Goal: Transaction & Acquisition: Purchase product/service

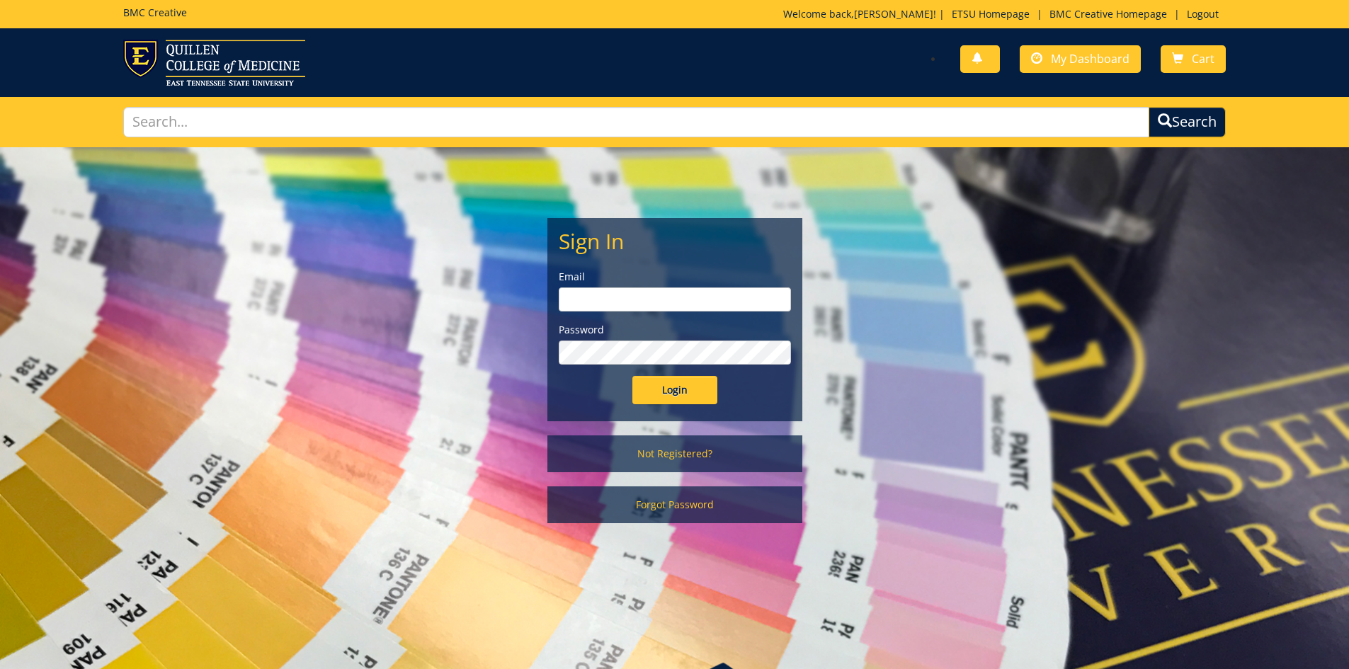
click at [692, 303] on input "email" at bounding box center [675, 299] width 232 height 24
type input "branch@etsu.edu"
click at [632, 376] on input "Login" at bounding box center [674, 390] width 85 height 28
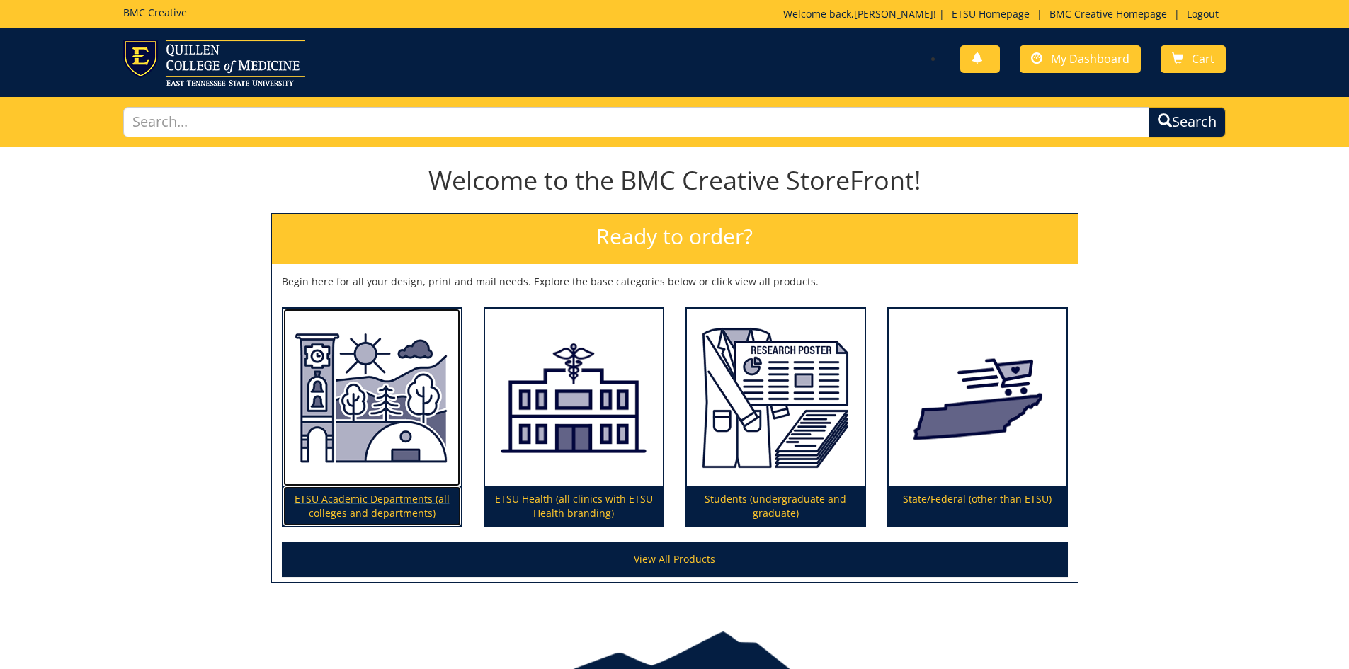
click at [395, 393] on img at bounding box center [372, 398] width 178 height 178
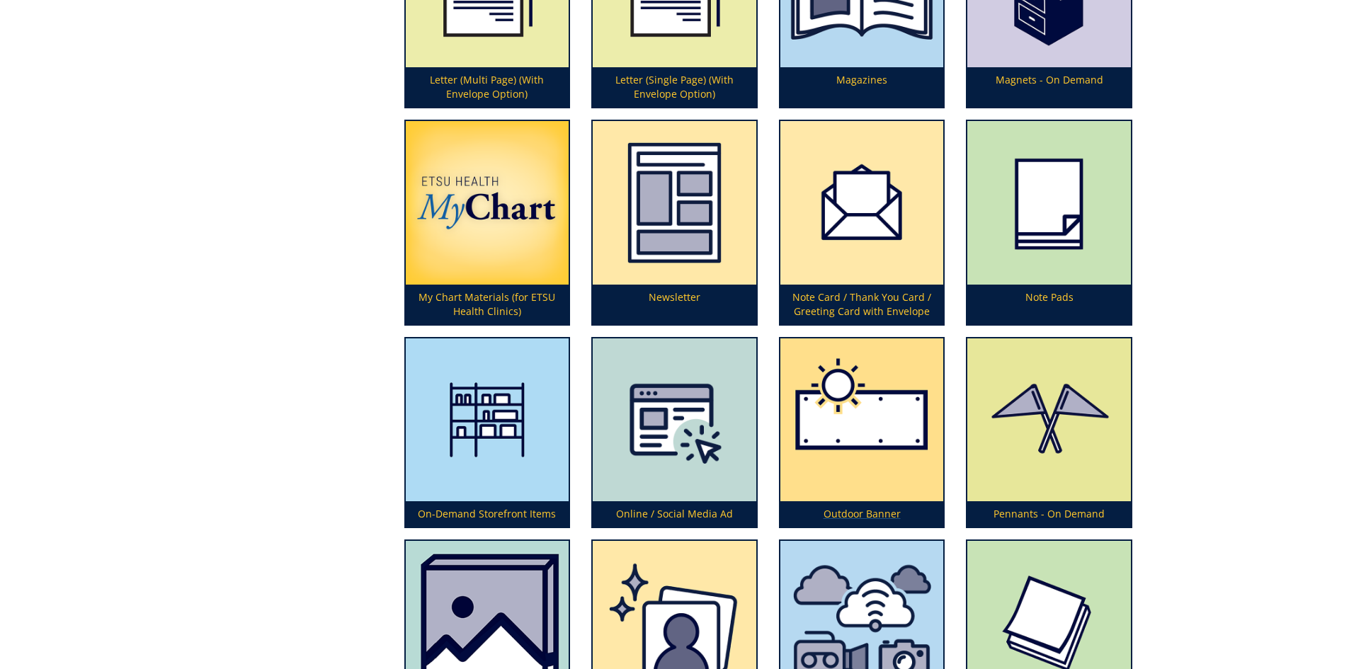
scroll to position [3398, 0]
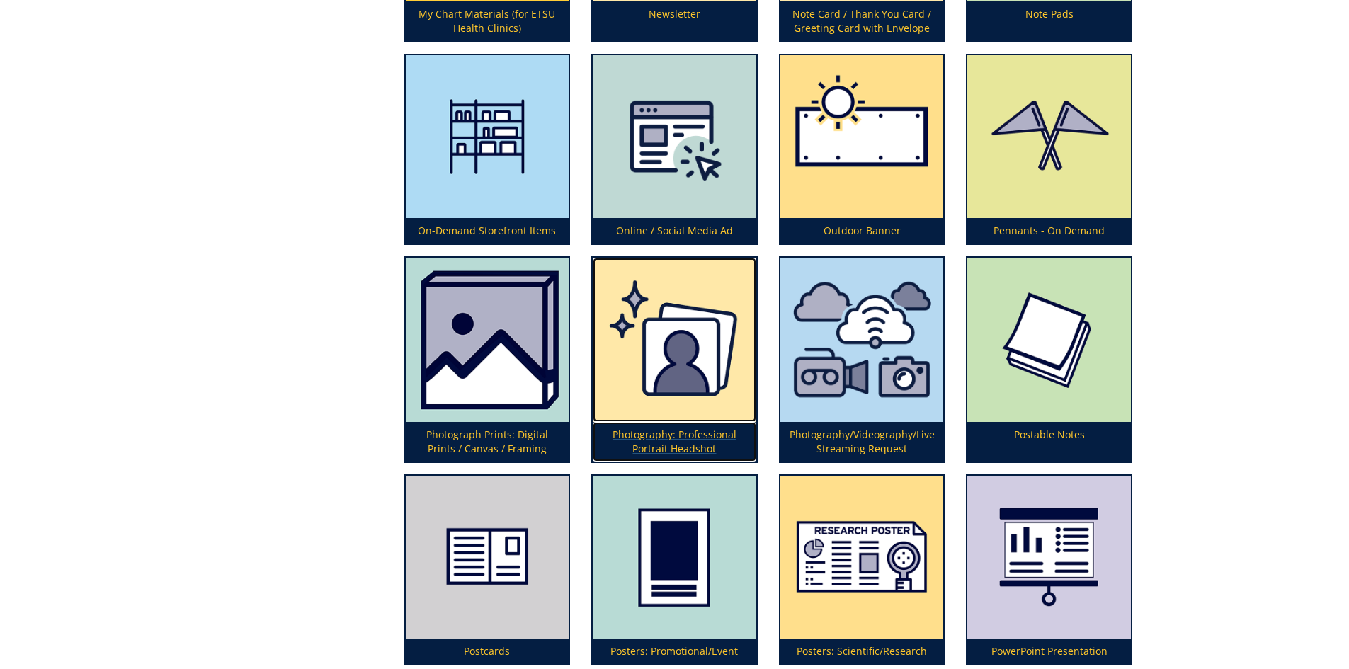
click at [654, 414] on img at bounding box center [675, 340] width 164 height 164
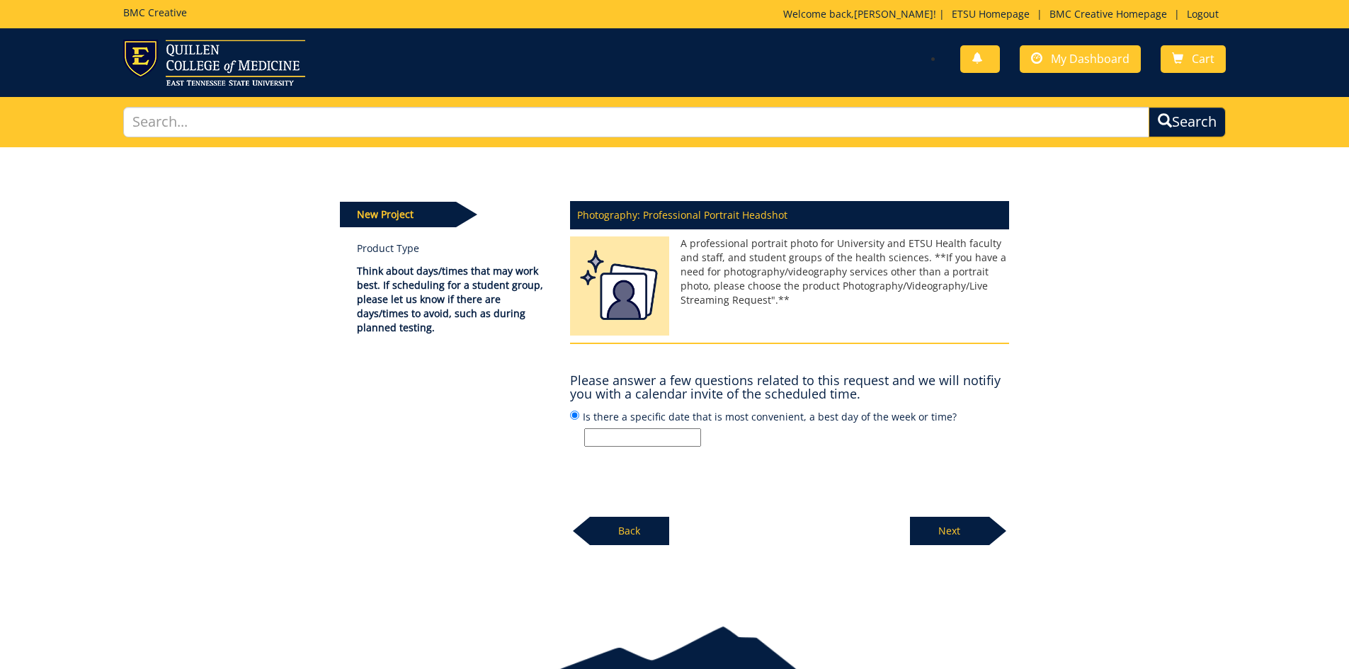
click at [627, 430] on input "Is there a specific date that is most convenient, a best day of the week or tim…" at bounding box center [642, 437] width 117 height 18
click at [930, 449] on div "Photography: Professional Portrait Headshot A professional portrait photo for U…" at bounding box center [789, 369] width 460 height 353
